Goal: Task Accomplishment & Management: Manage account settings

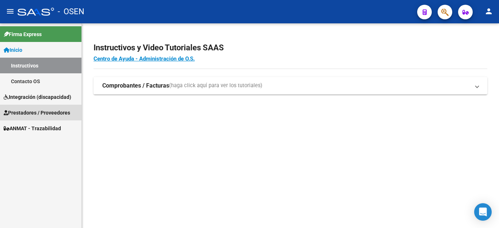
click at [33, 114] on span "Prestadores / Proveedores" at bounding box center [37, 113] width 66 height 8
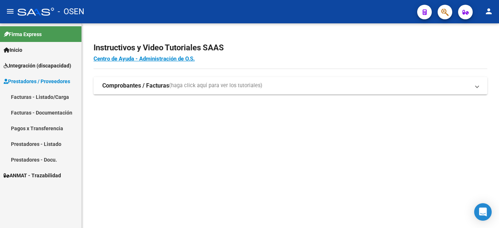
click at [28, 96] on link "Facturas - Listado/Carga" at bounding box center [40, 97] width 81 height 16
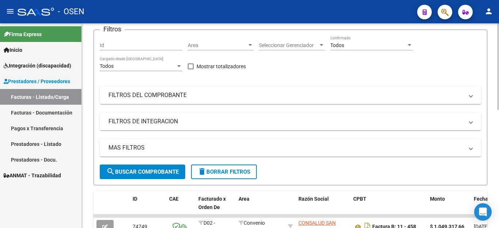
scroll to position [87, 0]
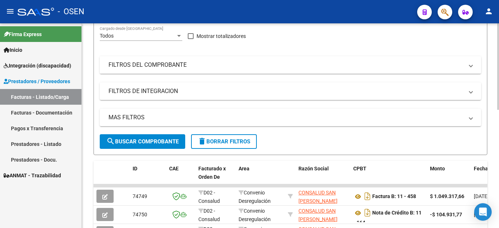
click at [143, 68] on mat-panel-title "FILTROS DEL COMPROBANTE" at bounding box center [285, 65] width 355 height 8
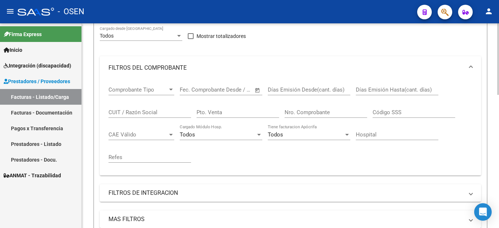
click at [146, 113] on input "CUIT / Razón Social" at bounding box center [149, 112] width 83 height 7
click at [286, 190] on mat-panel-title "FILTROS DE INTEGRACION" at bounding box center [285, 193] width 355 height 8
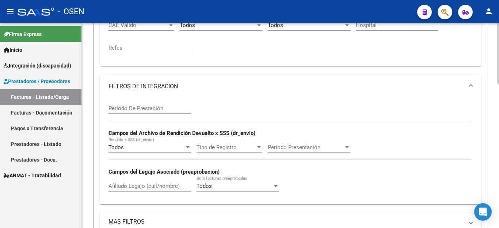
scroll to position [233, 0]
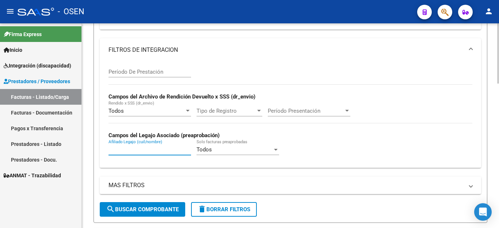
click at [137, 150] on input "Afiliado Legajo (cuil/nombre)" at bounding box center [149, 149] width 83 height 7
type input "d"
type input "[PERSON_NAME]"
click at [145, 207] on span "search Buscar Comprobante" at bounding box center [142, 209] width 72 height 7
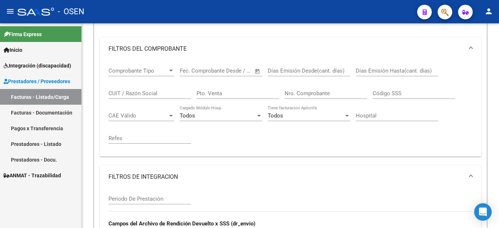
scroll to position [99, 0]
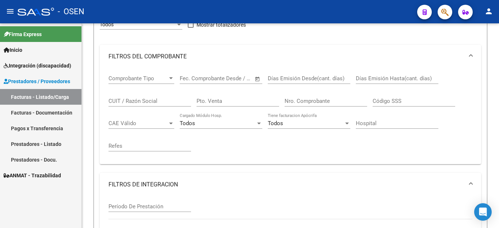
click at [32, 113] on link "Facturas - Documentación" at bounding box center [40, 113] width 81 height 16
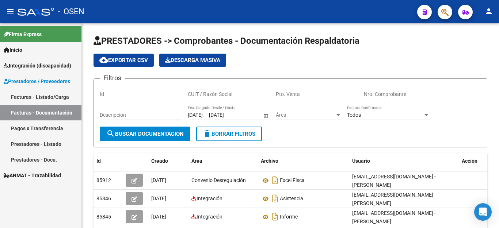
click at [34, 97] on link "Facturas - Listado/Carga" at bounding box center [40, 97] width 81 height 16
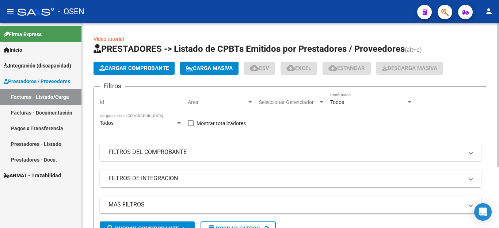
click at [140, 149] on mat-panel-title "FILTROS DEL COMPROBANTE" at bounding box center [285, 152] width 355 height 8
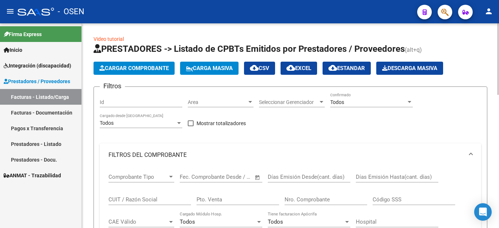
click at [144, 198] on input "CUIT / Razón Social" at bounding box center [149, 199] width 83 height 7
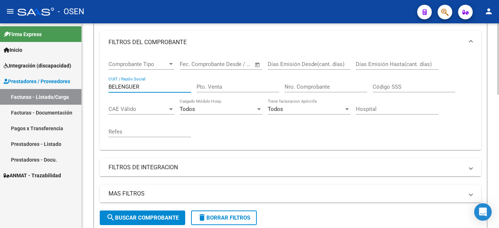
scroll to position [110, 0]
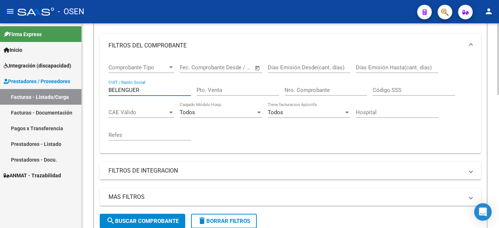
type input "BELENGUER"
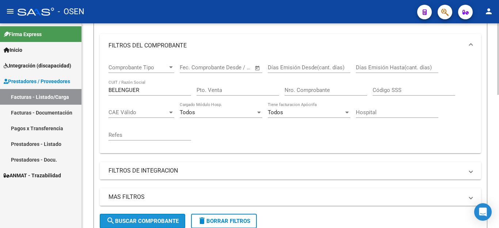
click at [139, 222] on span "search Buscar Comprobante" at bounding box center [142, 221] width 72 height 7
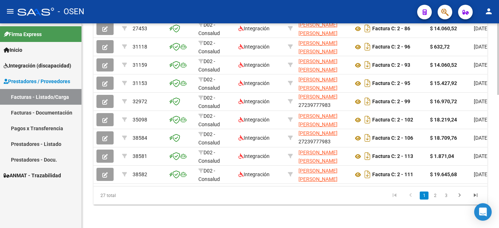
scroll to position [382, 0]
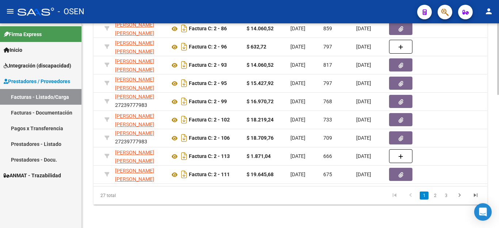
scroll to position [0, 175]
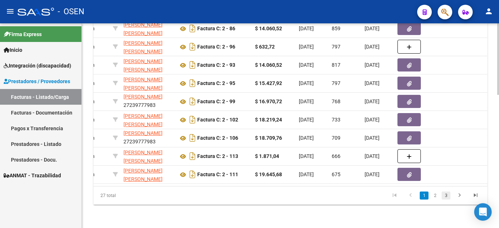
click at [444, 197] on link "3" at bounding box center [446, 196] width 9 height 8
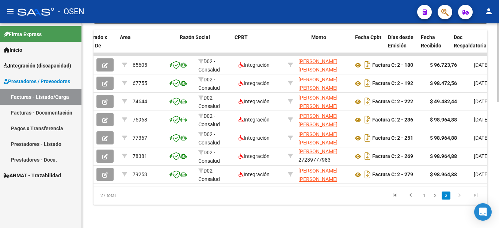
scroll to position [0, 134]
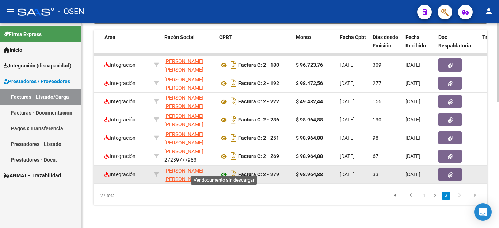
click at [222, 171] on icon at bounding box center [223, 175] width 9 height 9
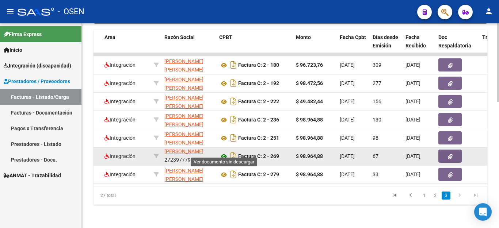
click at [222, 152] on icon at bounding box center [223, 156] width 9 height 9
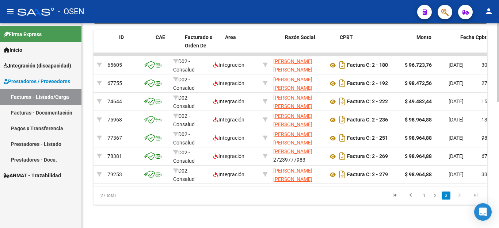
scroll to position [0, 0]
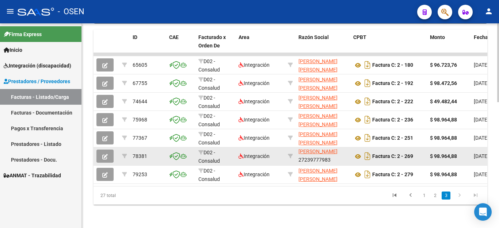
click at [104, 154] on icon "button" at bounding box center [104, 156] width 5 height 5
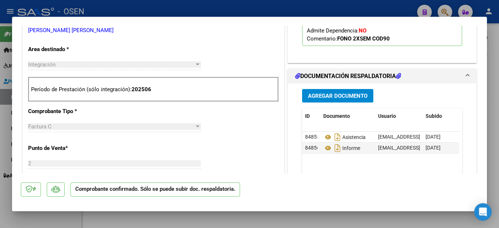
scroll to position [256, 0]
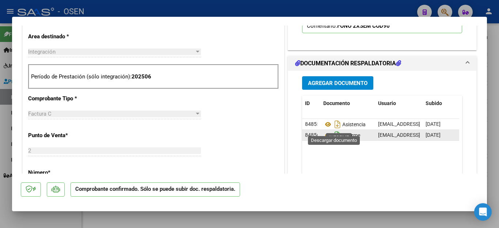
click at [338, 130] on icon "Descargar documento" at bounding box center [337, 136] width 9 height 12
